Goal: Transaction & Acquisition: Book appointment/travel/reservation

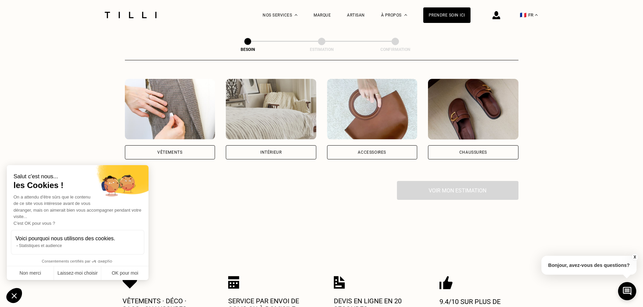
scroll to position [67, 0]
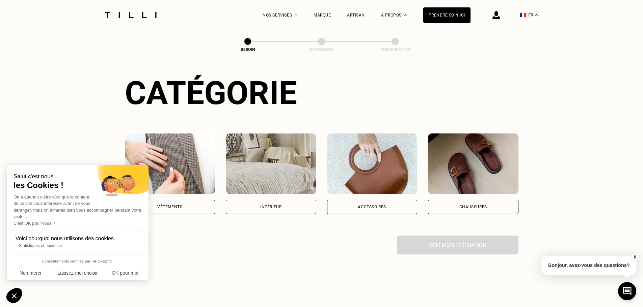
click at [127, 13] on img at bounding box center [130, 15] width 57 height 6
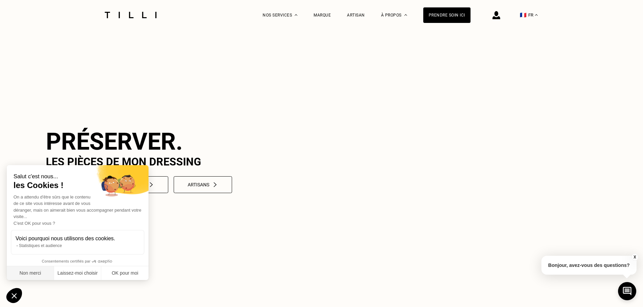
click at [43, 276] on button "Non merci" at bounding box center [30, 274] width 47 height 14
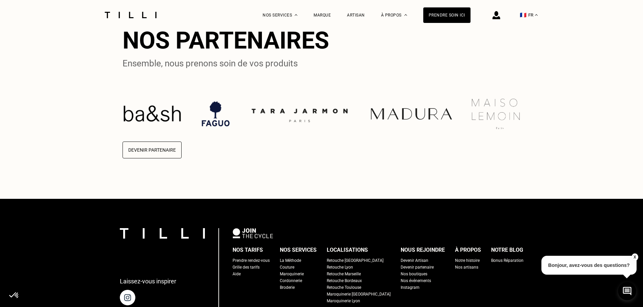
scroll to position [1620, 0]
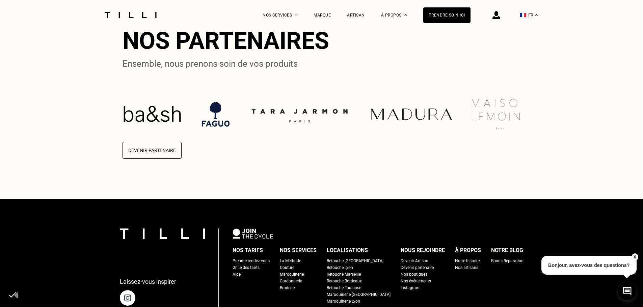
click at [500, 18] on img at bounding box center [496, 15] width 8 height 8
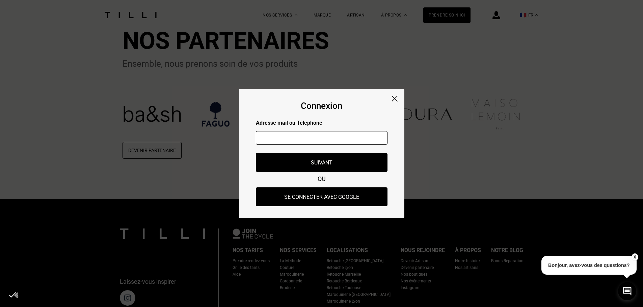
click at [394, 95] on div "Connexion Adresse mail ou Téléphone Adresse mail ou numéro de téléphone non val…" at bounding box center [321, 153] width 165 height 129
click at [392, 97] on img at bounding box center [395, 99] width 6 height 6
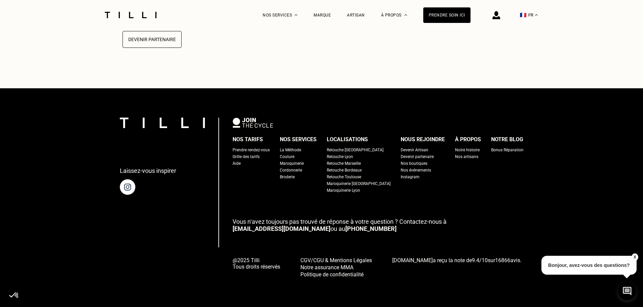
scroll to position [1772, 0]
click at [268, 148] on div "Prendre rendez-vous" at bounding box center [251, 150] width 37 height 7
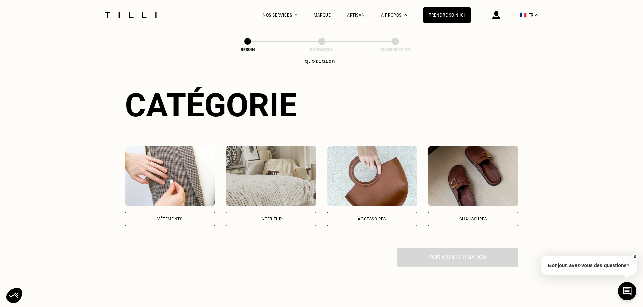
scroll to position [67, 0]
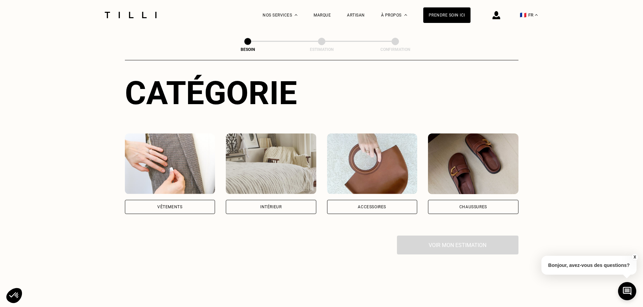
click at [182, 200] on div "Vêtements" at bounding box center [170, 207] width 90 height 14
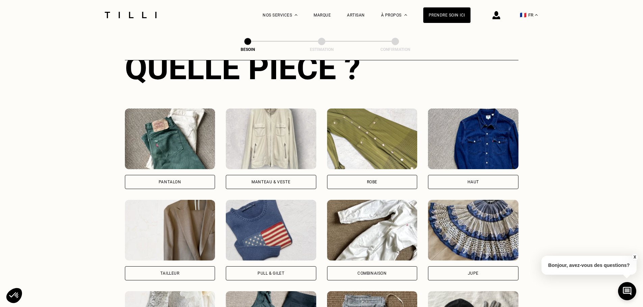
scroll to position [279, 0]
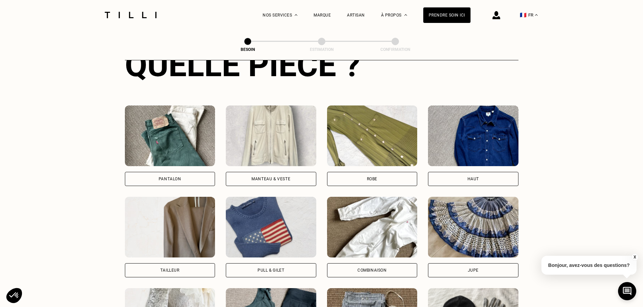
click at [282, 177] on div "Manteau & Veste" at bounding box center [270, 179] width 39 height 4
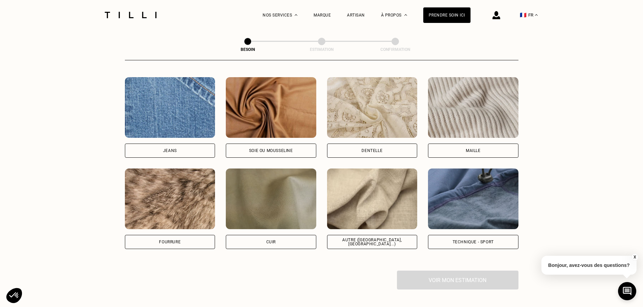
scroll to position [723, 0]
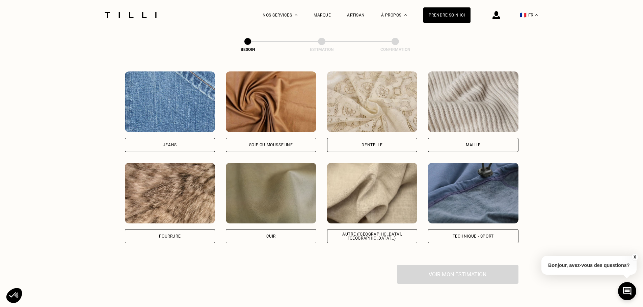
click at [394, 235] on div "Autre ([GEOGRAPHIC_DATA], [GEOGRAPHIC_DATA]...)" at bounding box center [372, 236] width 90 height 14
select select "FR"
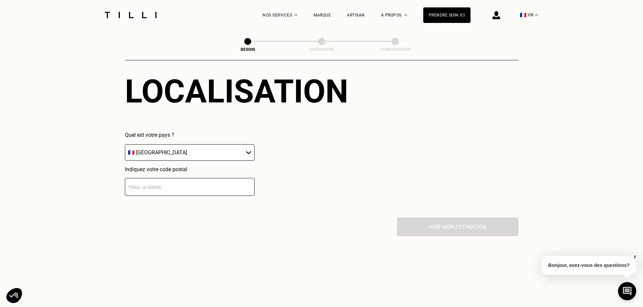
scroll to position [940, 0]
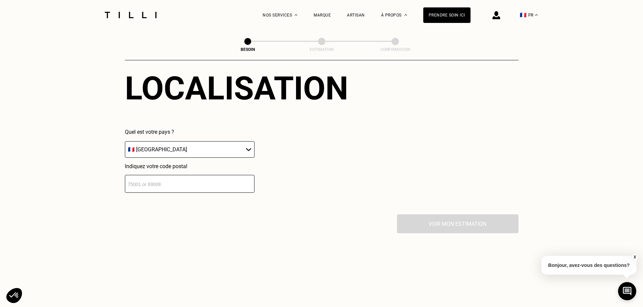
click at [198, 184] on input "number" at bounding box center [190, 184] width 130 height 18
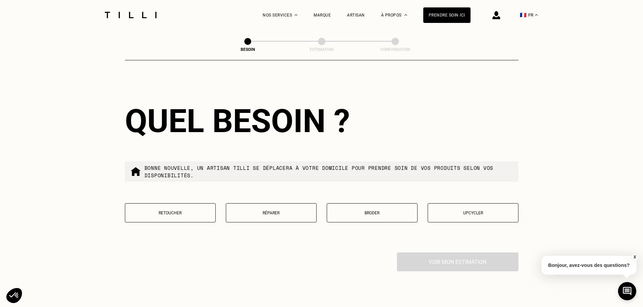
scroll to position [1075, 0]
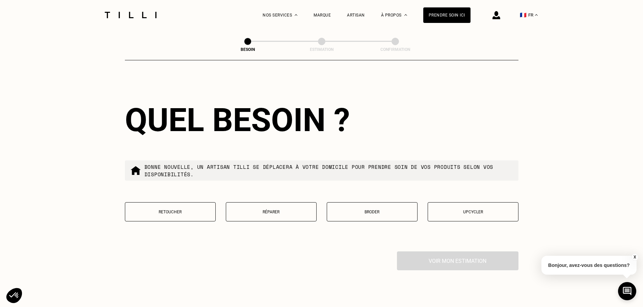
type input "75011"
click at [382, 212] on button "Broder" at bounding box center [372, 211] width 91 height 19
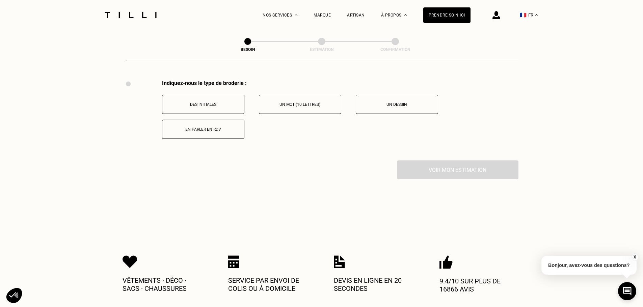
scroll to position [1248, 0]
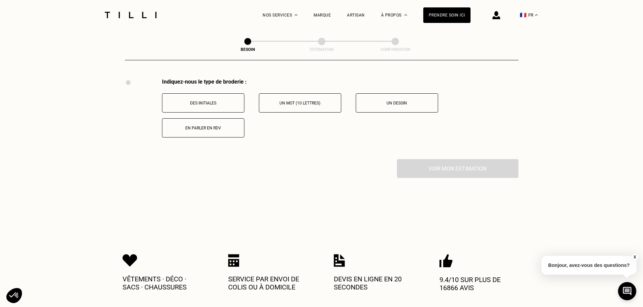
click at [225, 126] on p "En parler en RDV" at bounding box center [203, 128] width 75 height 5
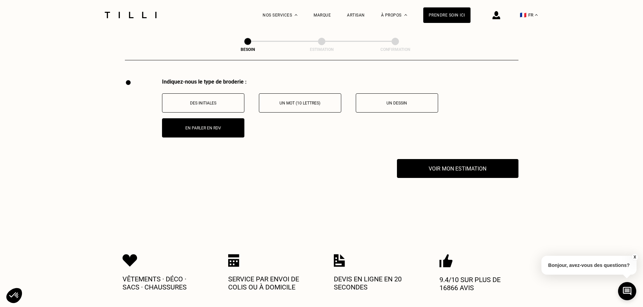
click at [480, 165] on button "Voir mon estimation" at bounding box center [457, 168] width 121 height 19
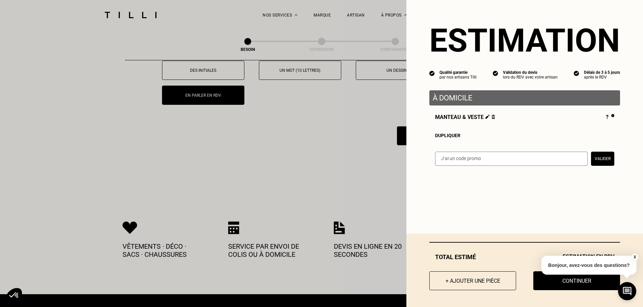
scroll to position [1282, 0]
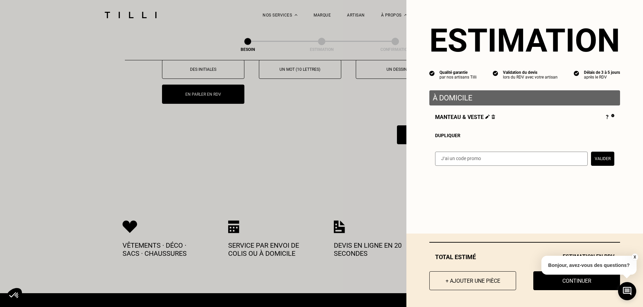
click at [633, 257] on button "X" at bounding box center [634, 257] width 7 height 7
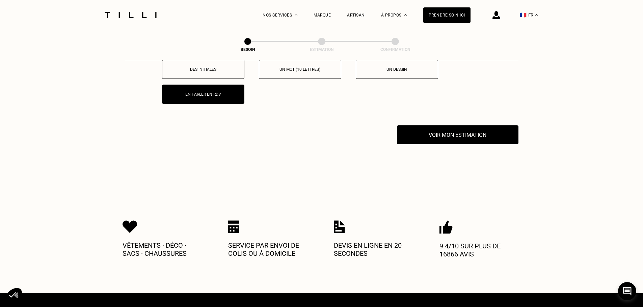
click at [416, 119] on div "Indiquez-nous le type de broderie : Des initiales Un mot (10 lettres) Un dessin…" at bounding box center [321, 85] width 393 height 81
click at [422, 130] on button "Voir mon estimation" at bounding box center [457, 135] width 121 height 19
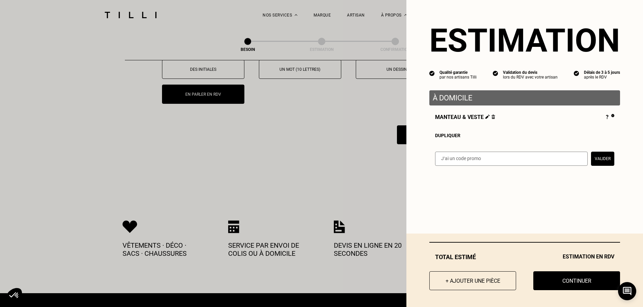
click at [558, 282] on button "Continuer" at bounding box center [576, 281] width 87 height 19
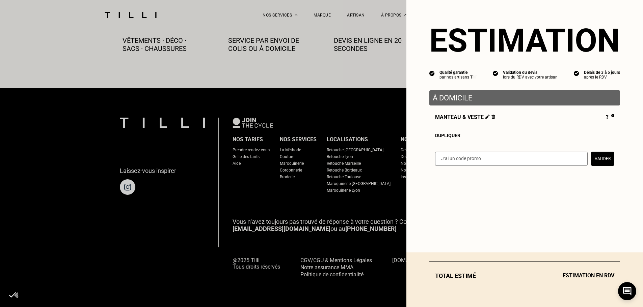
scroll to position [376, 0]
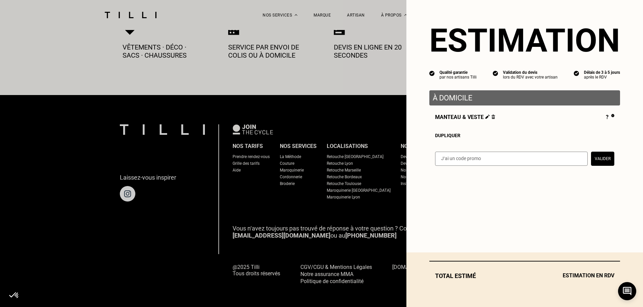
select select "FR"
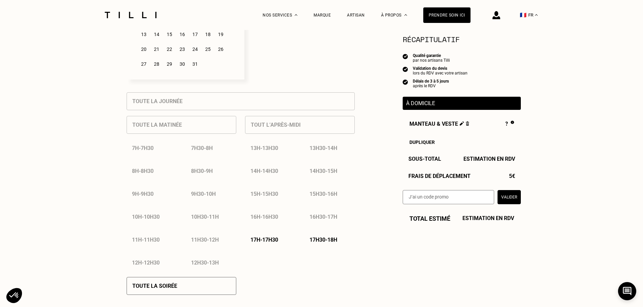
scroll to position [270, 0]
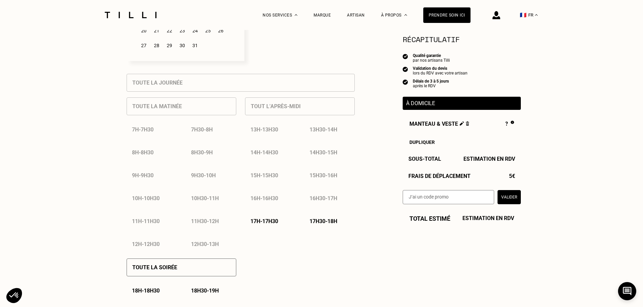
click at [269, 225] on p "17h - 17h30" at bounding box center [264, 221] width 28 height 6
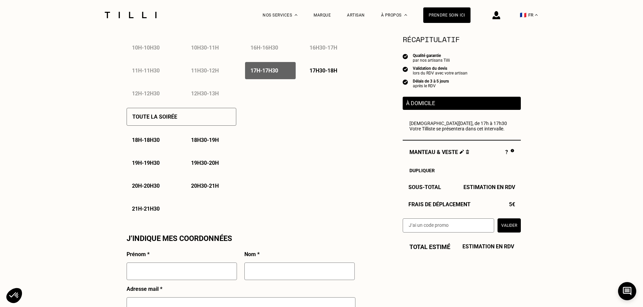
scroll to position [472, 0]
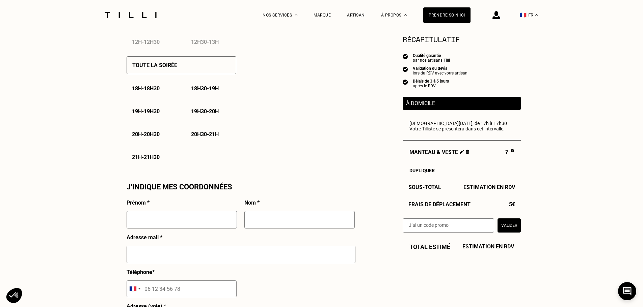
click at [208, 223] on input "text" at bounding box center [182, 220] width 110 height 18
type input "[PERSON_NAME]"
type input "Harb"
type input "[EMAIL_ADDRESS][DOMAIN_NAME]"
type input "06 75 68 98 91"
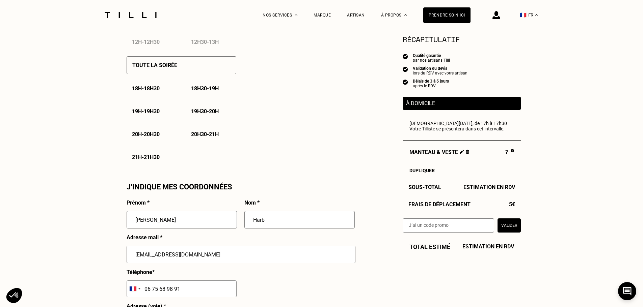
type input "[STREET_ADDRESS]"
type input "Harb building"
type input "Epone"
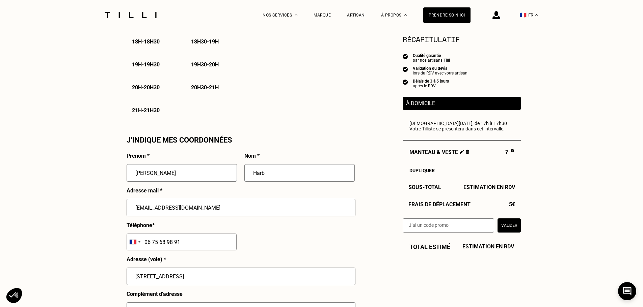
scroll to position [540, 0]
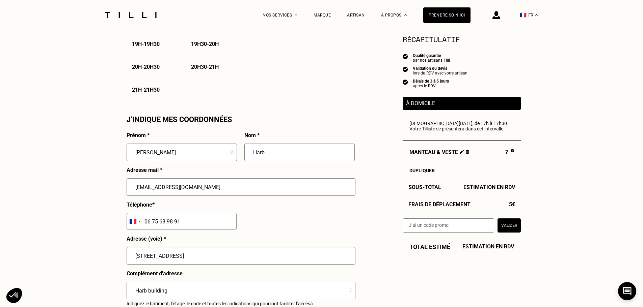
drag, startPoint x: 199, startPoint y: 193, endPoint x: 110, endPoint y: 193, distance: 89.8
click at [110, 193] on div "Besoin Estimation Confirmation Estimation Récapitulatif Qualité garantie par no…" at bounding box center [321, 42] width 643 height 1104
type input "a"
type input "[PERSON_NAME][EMAIL_ADDRESS][DOMAIN_NAME]"
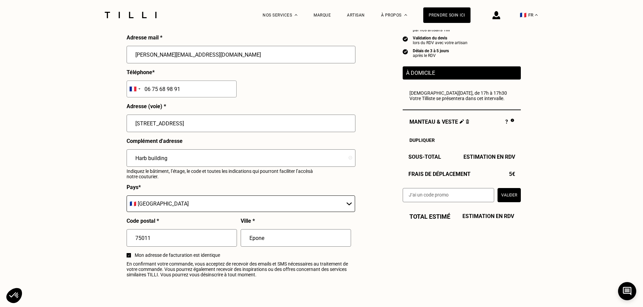
scroll to position [675, 0]
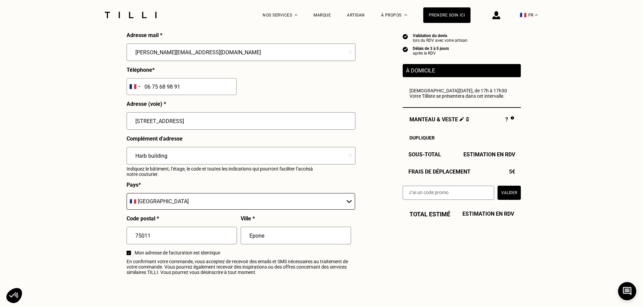
click at [194, 129] on input "[STREET_ADDRESS]" at bounding box center [241, 121] width 229 height 18
type input "[STREET_ADDRESS]"
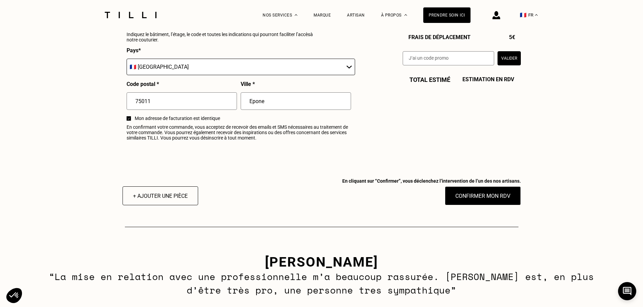
scroll to position [810, 0]
click at [487, 203] on button "Confirmer mon RDV" at bounding box center [483, 195] width 76 height 19
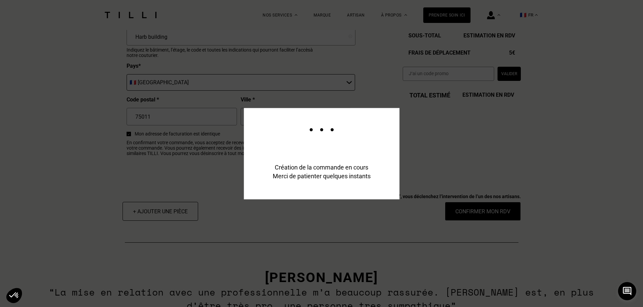
scroll to position [826, 0]
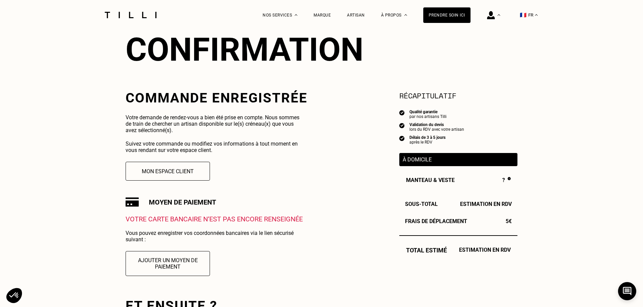
scroll to position [67, 0]
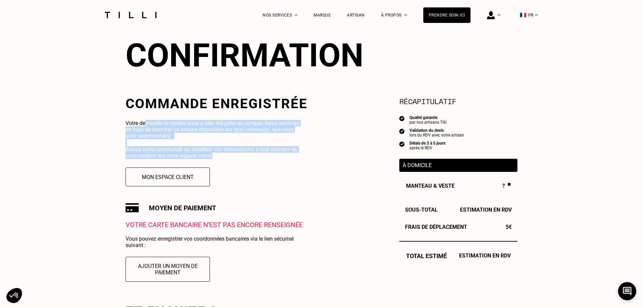
drag, startPoint x: 145, startPoint y: 122, endPoint x: 290, endPoint y: 176, distance: 154.1
click at [295, 164] on div "Commande enregistrée Votre demande de rendez-vous a bien été prise en compte. N…" at bounding box center [217, 193] width 182 height 195
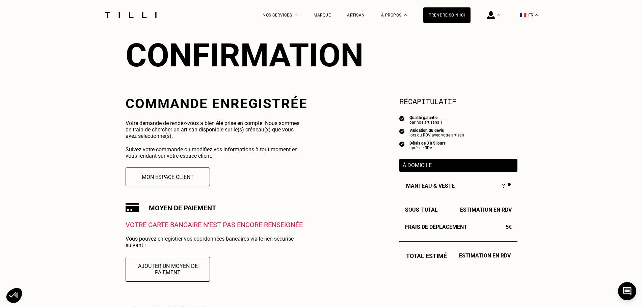
click at [289, 177] on div "Commande enregistrée Votre demande de rendez-vous a bien été prise en compte. N…" at bounding box center [217, 193] width 182 height 195
click at [363, 16] on div "Artisan" at bounding box center [356, 15] width 18 height 5
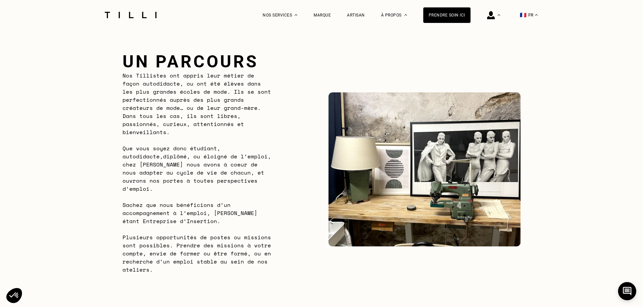
scroll to position [304, 0]
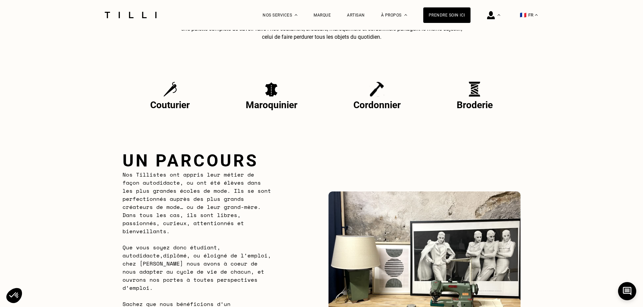
click at [480, 89] on img at bounding box center [474, 89] width 11 height 15
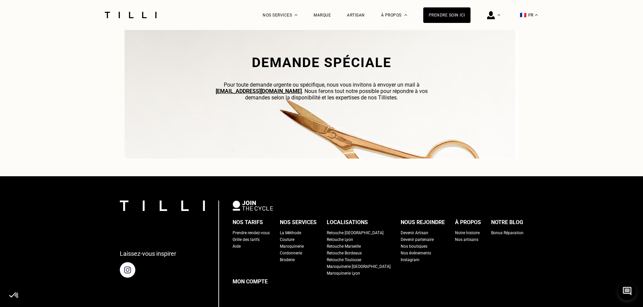
scroll to position [1957, 0]
